Goal: Information Seeking & Learning: Learn about a topic

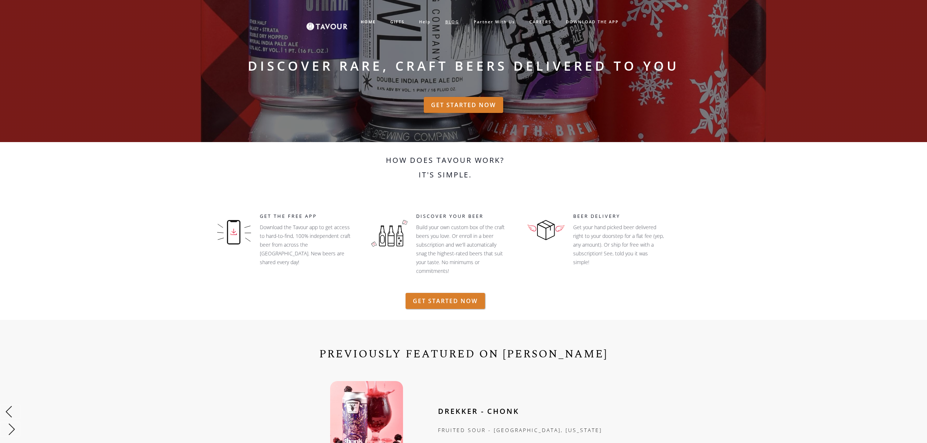
click at [452, 23] on link "BLOG" at bounding box center [452, 22] width 28 height 12
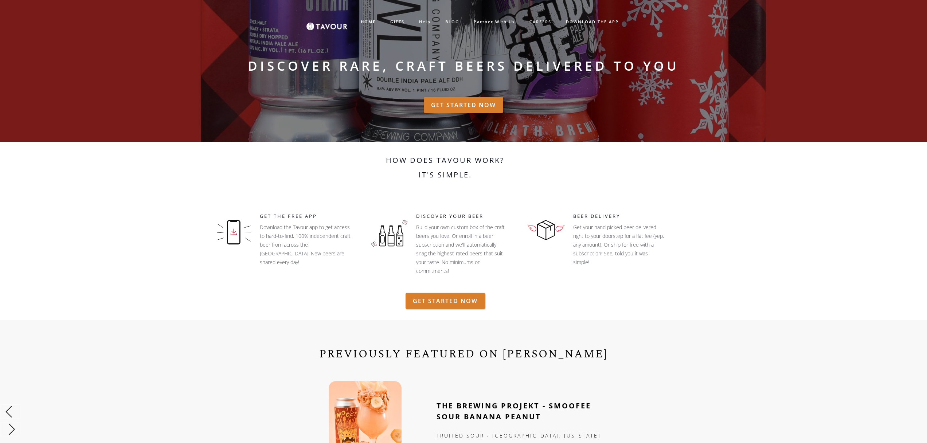
click at [537, 19] on link "CAREERS" at bounding box center [540, 22] width 36 height 12
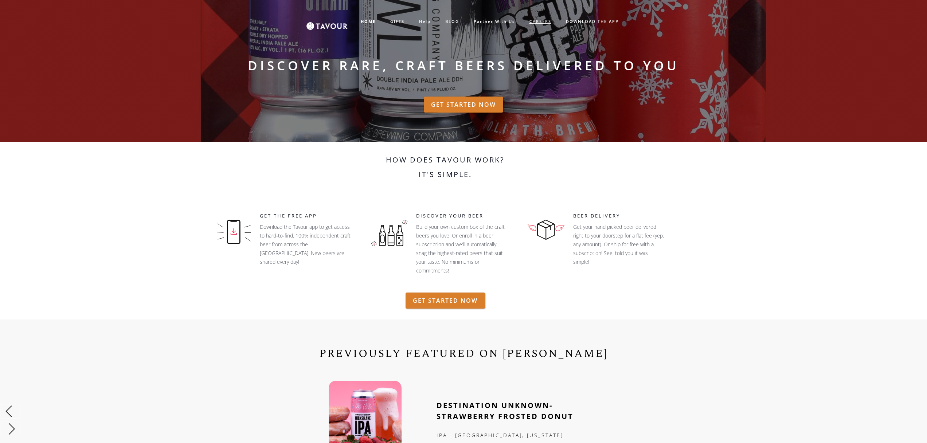
click at [547, 21] on link "CAREERS" at bounding box center [540, 22] width 36 height 12
click at [532, 21] on link "CAREERS" at bounding box center [540, 22] width 36 height 12
click at [481, 23] on link "partner with us" at bounding box center [494, 22] width 56 height 12
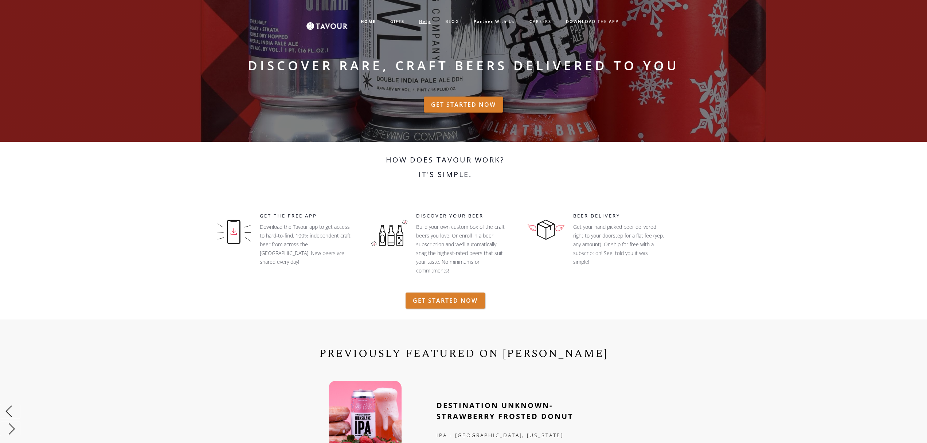
click at [431, 23] on link "help" at bounding box center [425, 22] width 26 height 12
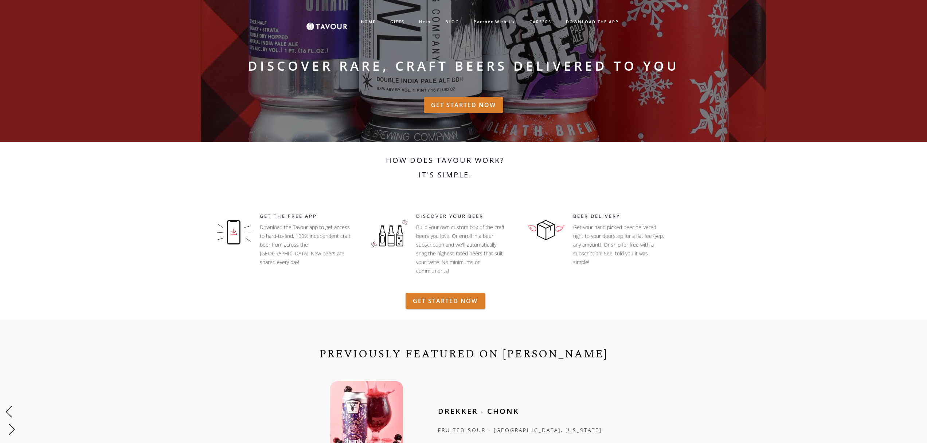
click at [539, 22] on link "CAREERS" at bounding box center [540, 22] width 36 height 12
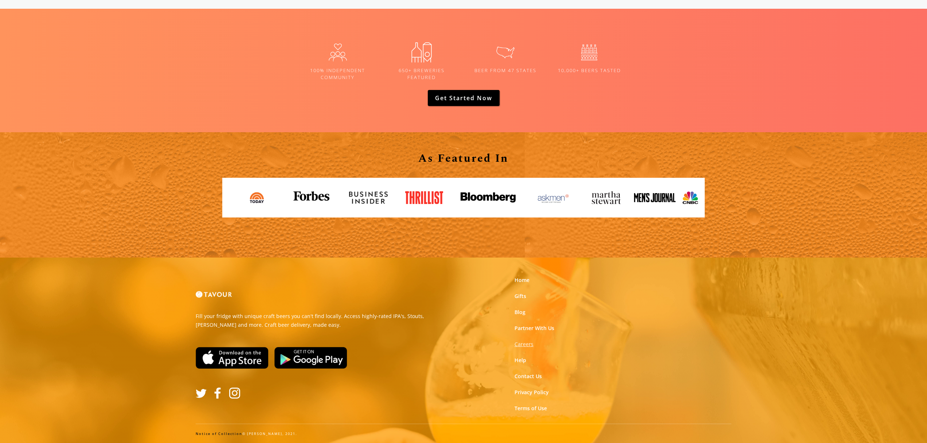
scroll to position [1052, 0]
click at [525, 343] on strong "Careers" at bounding box center [523, 344] width 19 height 7
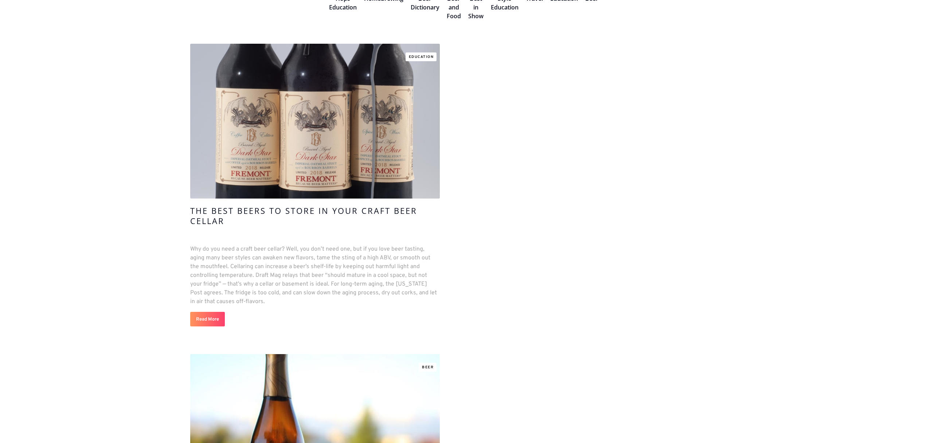
scroll to position [269, 0]
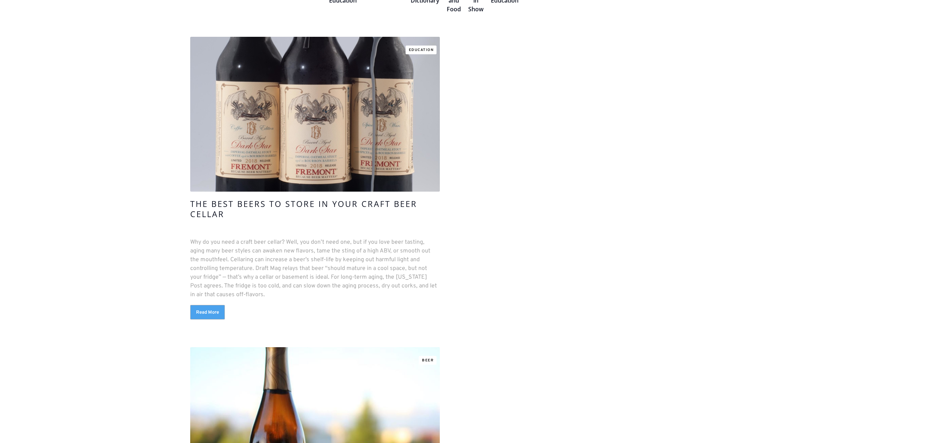
click at [206, 312] on link "Read More" at bounding box center [207, 312] width 35 height 15
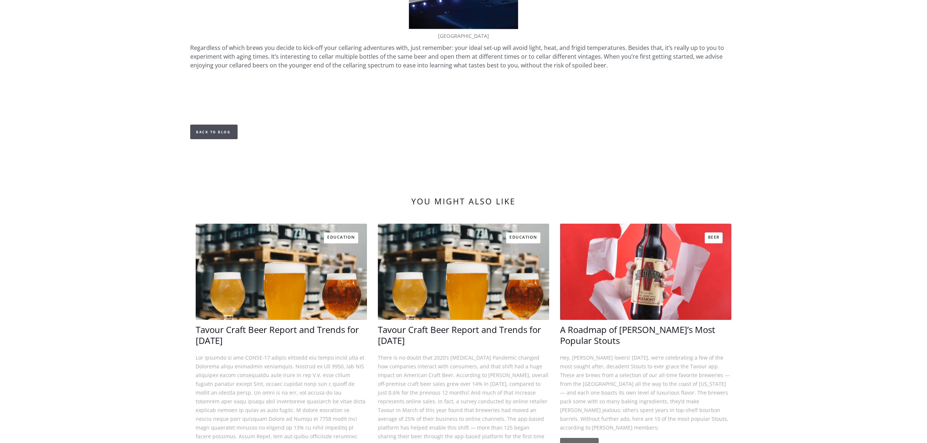
scroll to position [2049, 0]
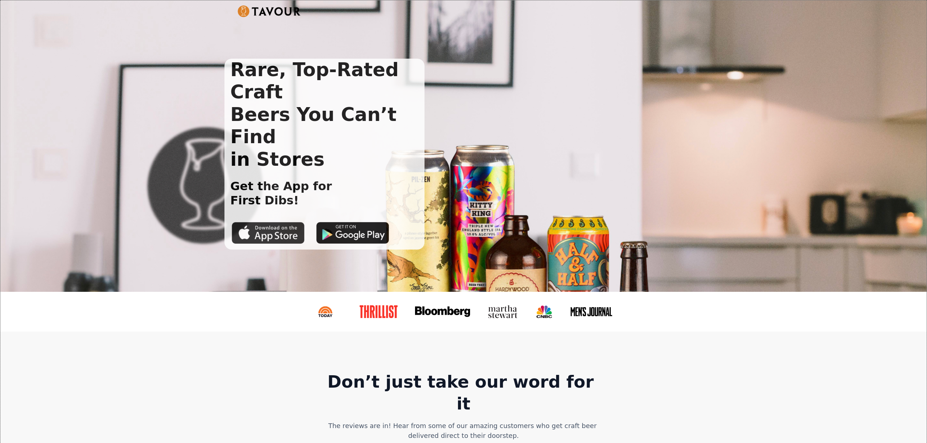
click at [260, 222] on img at bounding box center [268, 233] width 73 height 22
